Goal: Information Seeking & Learning: Find specific fact

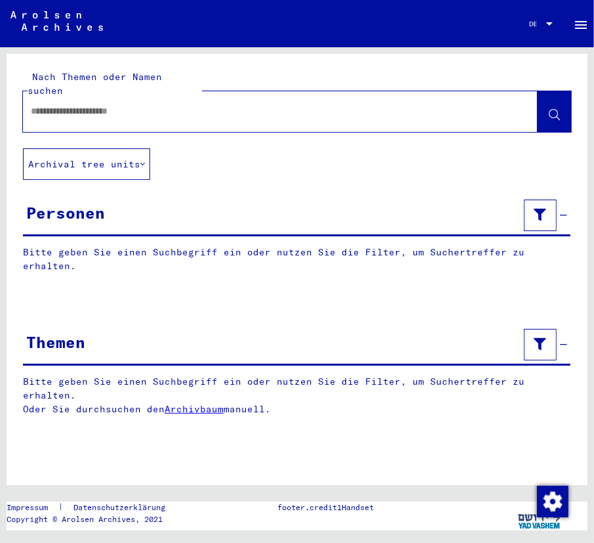
click at [121, 104] on input "text" at bounding box center [269, 111] width 476 height 14
type input "**********"
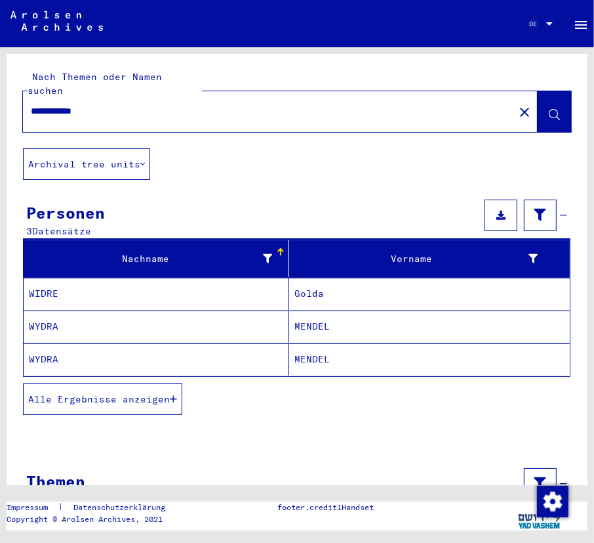
scroll to position [15, 0]
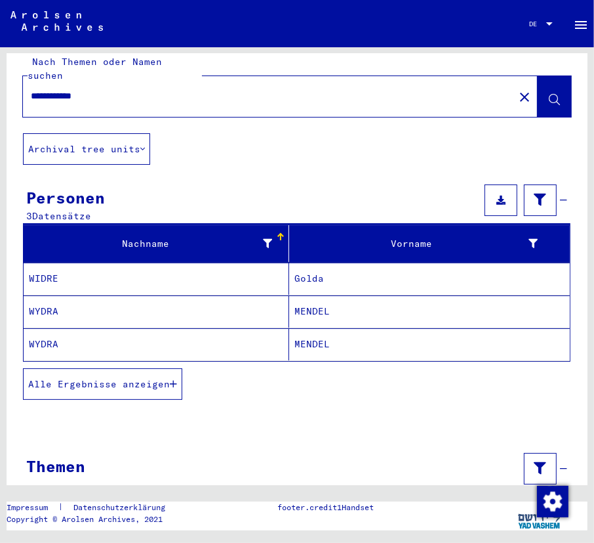
click at [123, 328] on mat-cell "WYDRA" at bounding box center [157, 344] width 266 height 32
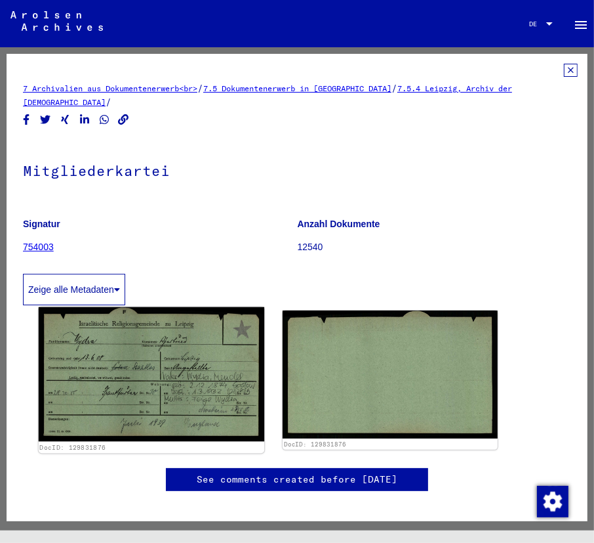
click at [184, 361] on img at bounding box center [152, 374] width 226 height 134
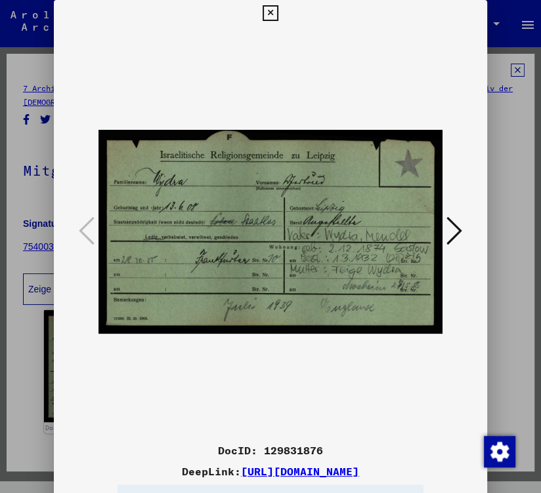
click at [294, 197] on img at bounding box center [269, 231] width 343 height 411
click at [285, 171] on img at bounding box center [269, 231] width 343 height 411
click at [31, 331] on div at bounding box center [270, 246] width 541 height 493
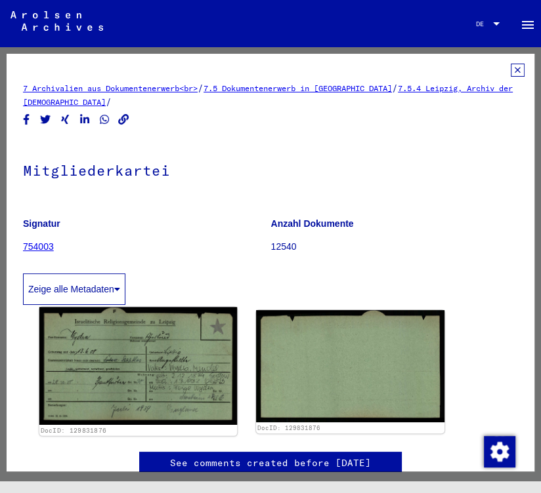
click at [162, 352] on img at bounding box center [137, 366] width 197 height 117
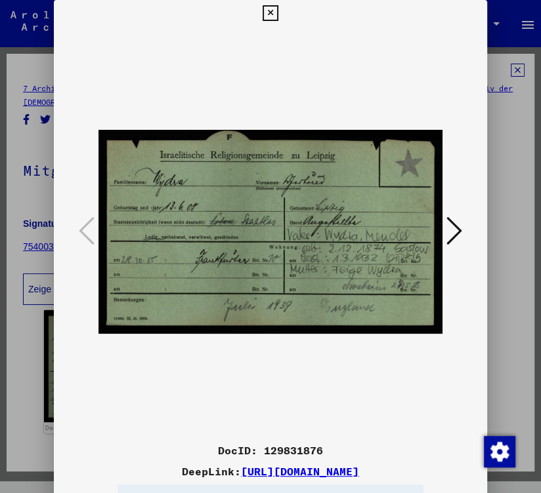
click at [24, 133] on div at bounding box center [270, 246] width 541 height 493
